Goal: Check status: Check status

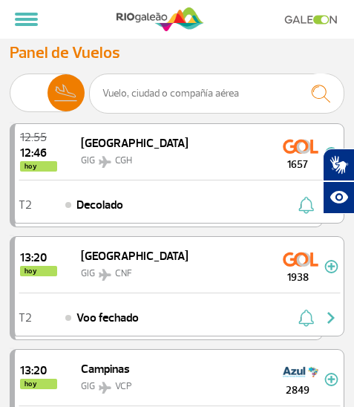
select select "es"
click at [68, 96] on img at bounding box center [65, 92] width 37 height 37
click at [10, 86] on input "[PERSON_NAME]" at bounding box center [10, 86] width 0 height 0
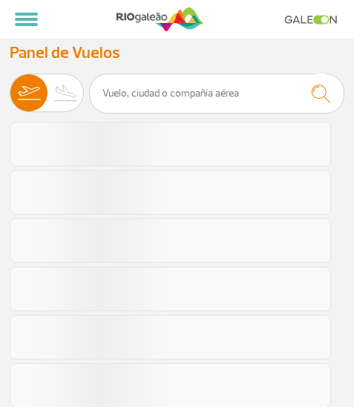
select select "es"
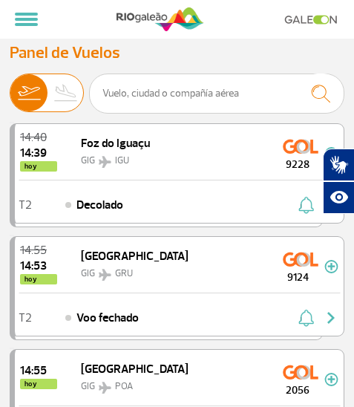
click at [64, 95] on img at bounding box center [65, 92] width 37 height 37
click at [10, 86] on input "[PERSON_NAME]" at bounding box center [10, 86] width 0 height 0
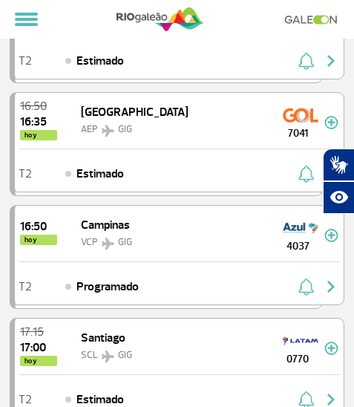
scroll to position [1187, 0]
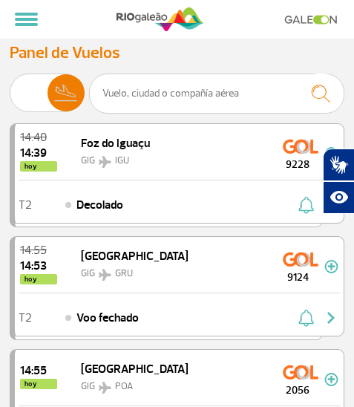
select select "es"
